Goal: Task Accomplishment & Management: Use online tool/utility

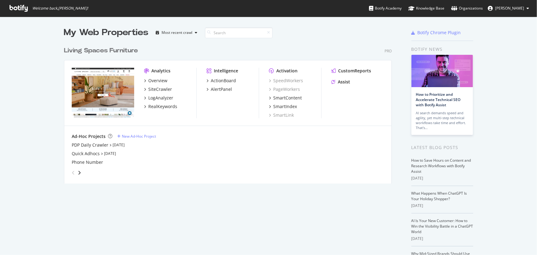
scroll to position [250, 528]
click at [160, 89] on div "SiteCrawler" at bounding box center [160, 89] width 24 height 6
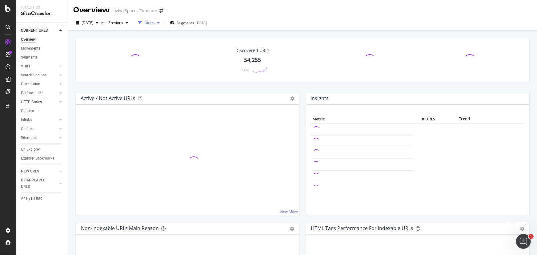
click at [155, 21] on div "Filters" at bounding box center [149, 22] width 10 height 5
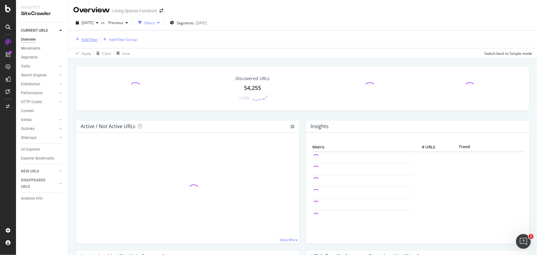
click at [89, 39] on div "Add Filter" at bounding box center [90, 39] width 16 height 5
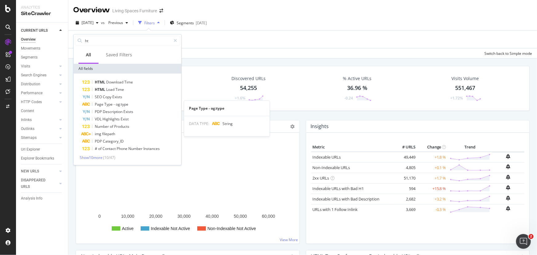
type input "h"
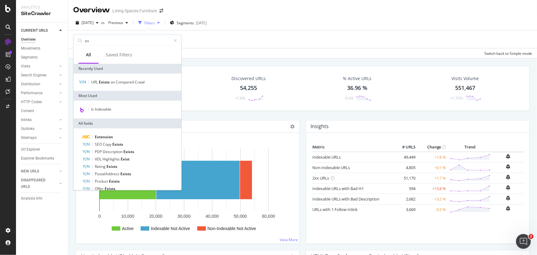
type input "e"
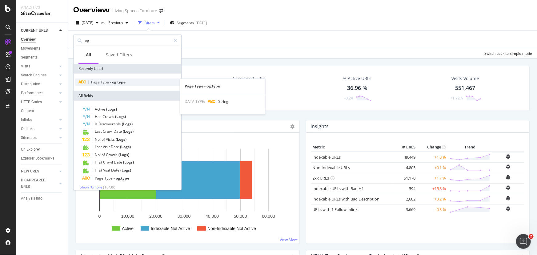
type input "og"
click at [122, 80] on span "og:type" at bounding box center [119, 81] width 14 height 5
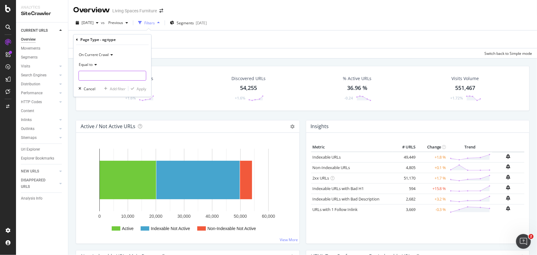
click at [103, 79] on input "text" at bounding box center [112, 76] width 67 height 10
type input "pr"
